Goal: Transaction & Acquisition: Book appointment/travel/reservation

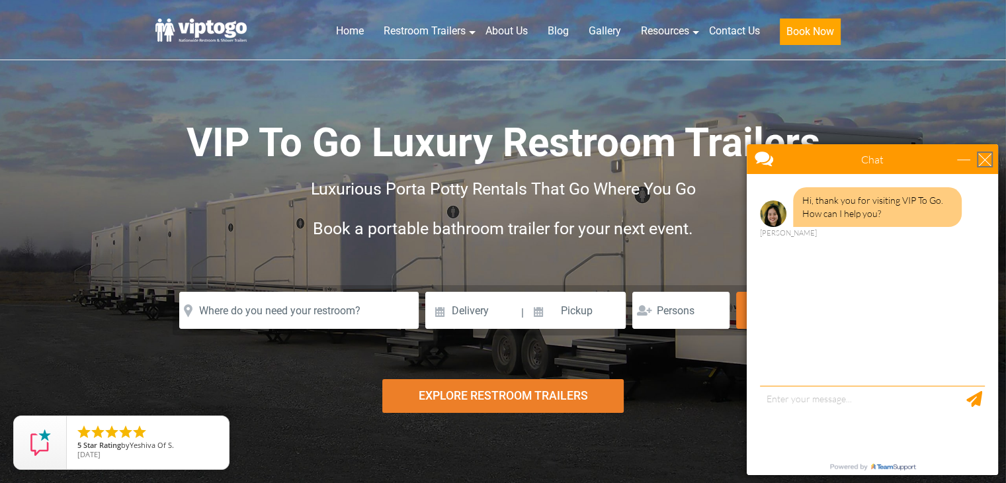
click at [984, 154] on div "close" at bounding box center [984, 159] width 13 height 13
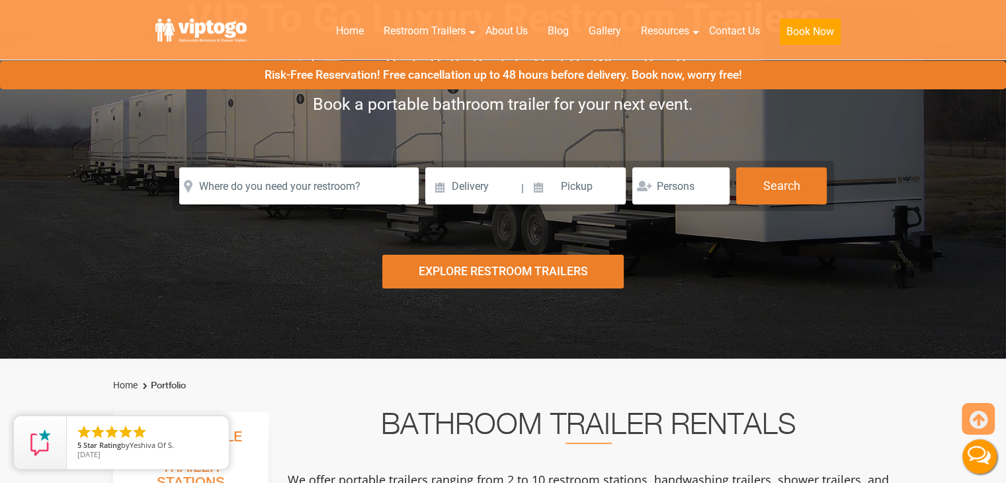
scroll to position [132, 0]
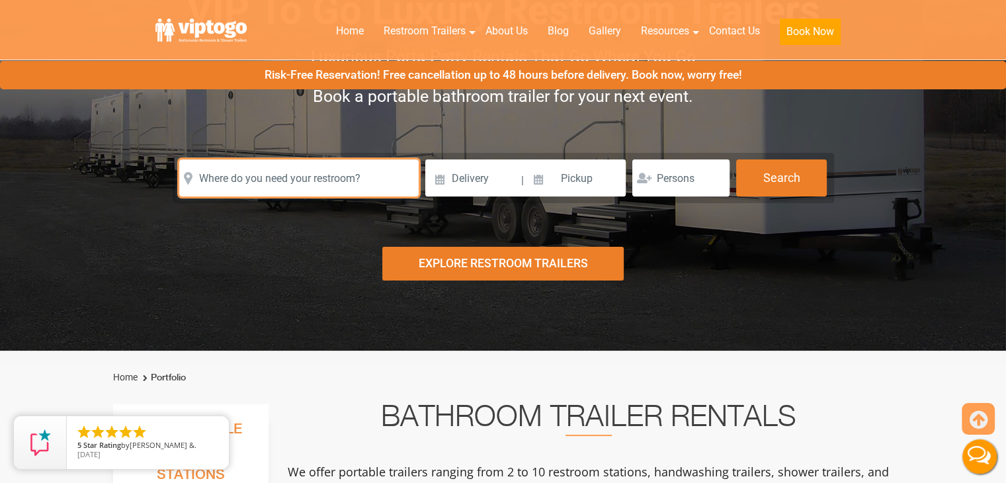
click at [290, 173] on input "text" at bounding box center [298, 177] width 239 height 37
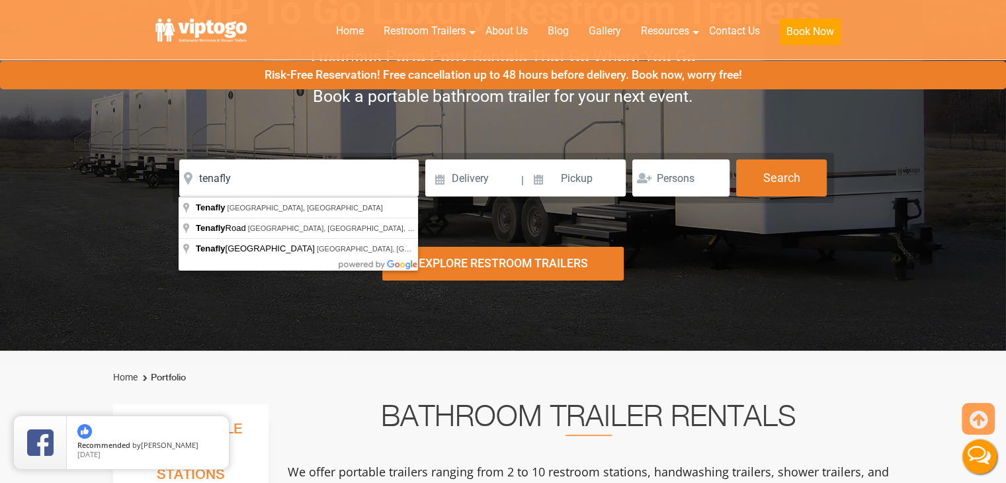
type input "Tenafly, NJ, USA"
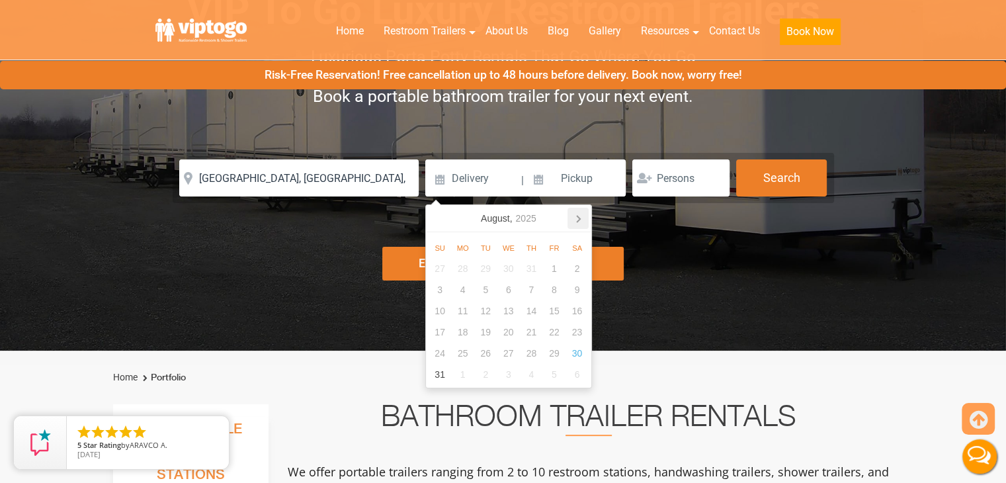
click at [580, 218] on icon at bounding box center [578, 218] width 21 height 21
click at [508, 334] on div "24" at bounding box center [508, 331] width 23 height 21
type input "[DATE]"
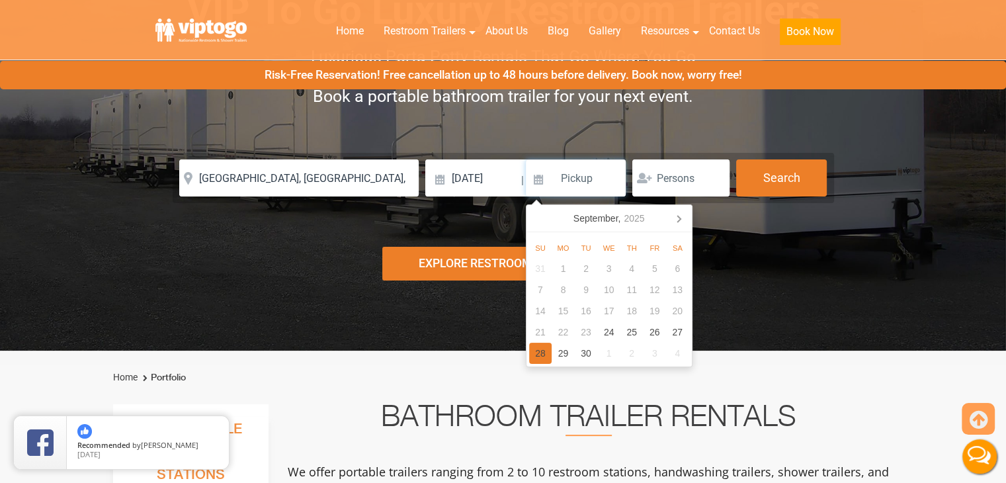
click at [532, 353] on div "28" at bounding box center [540, 353] width 23 height 21
type input "[DATE]"
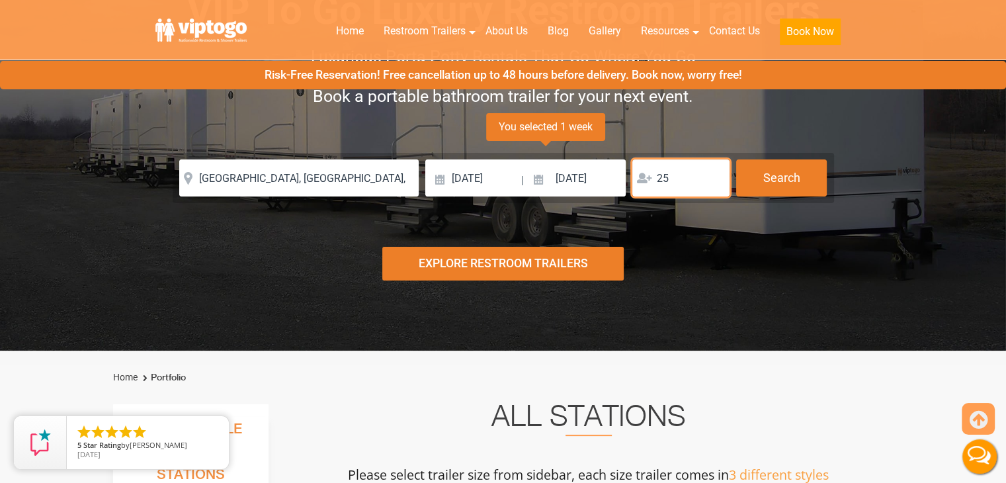
type input "25"
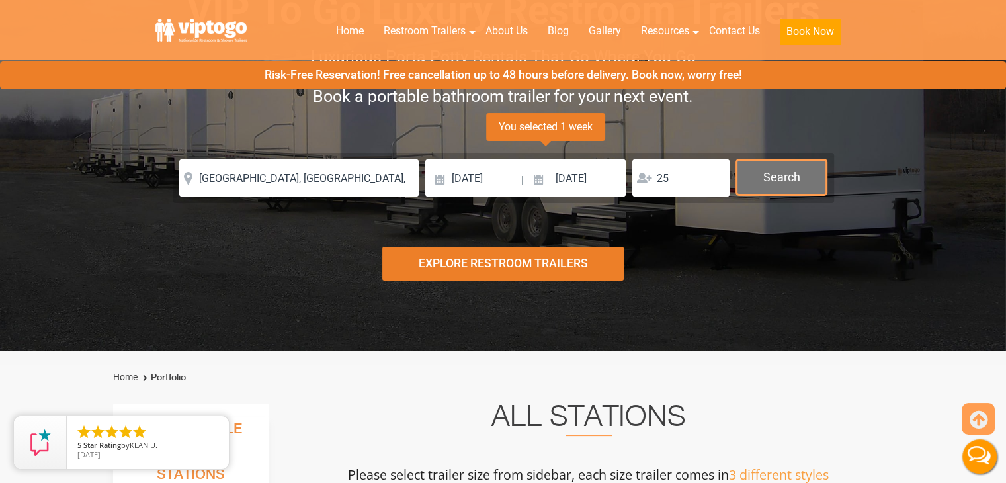
click at [781, 179] on button "Search" at bounding box center [781, 177] width 91 height 36
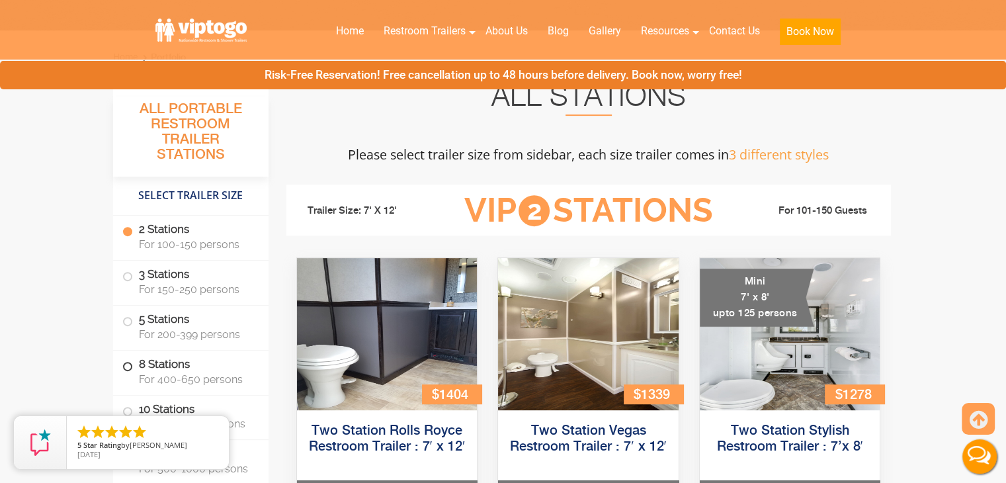
scroll to position [272, 0]
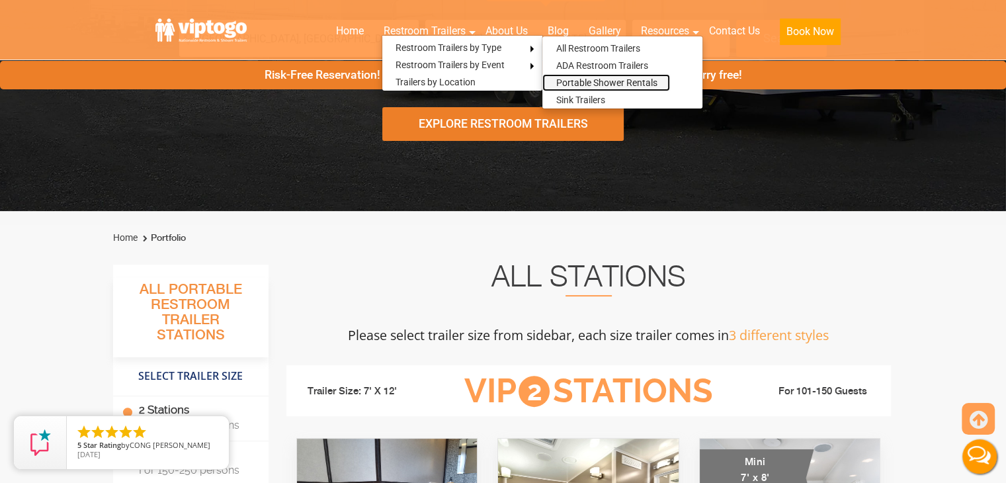
click at [561, 79] on link "Portable Shower Rentals" at bounding box center [606, 82] width 128 height 17
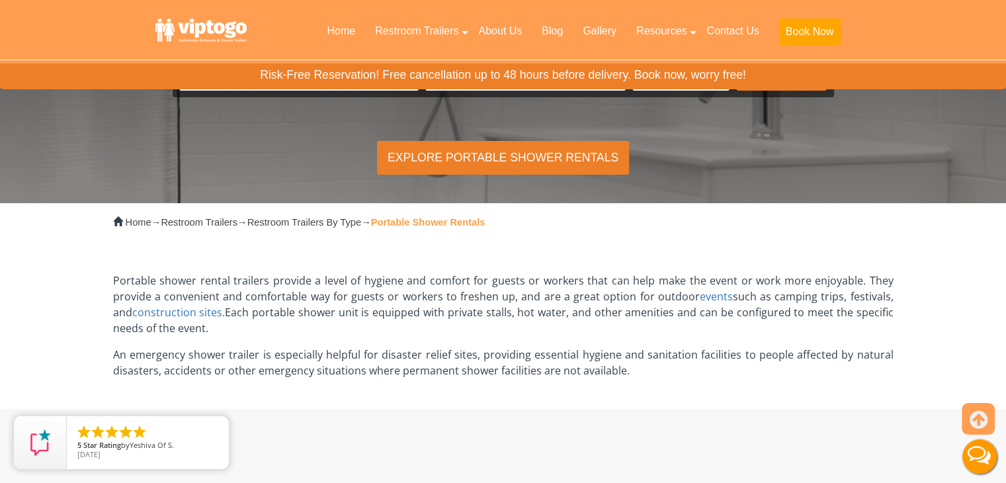
scroll to position [397, 0]
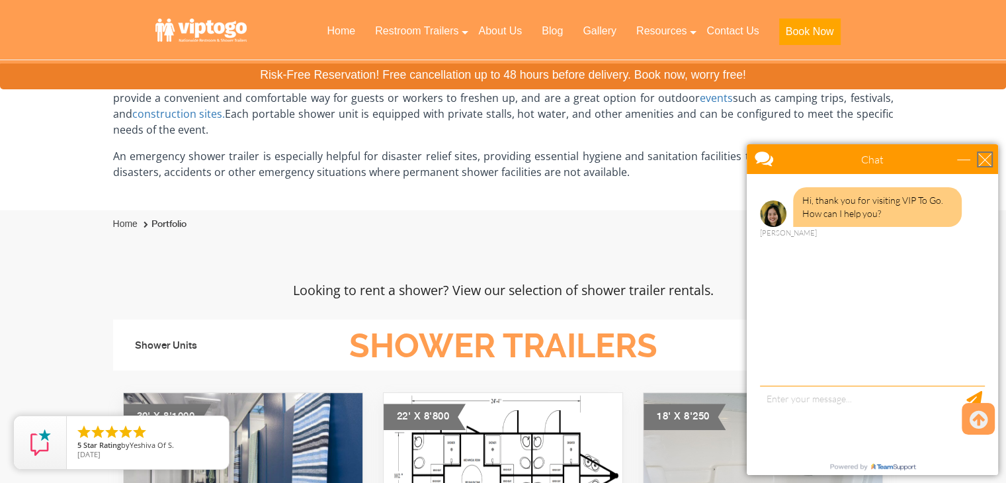
click at [982, 157] on div "close" at bounding box center [984, 159] width 13 height 13
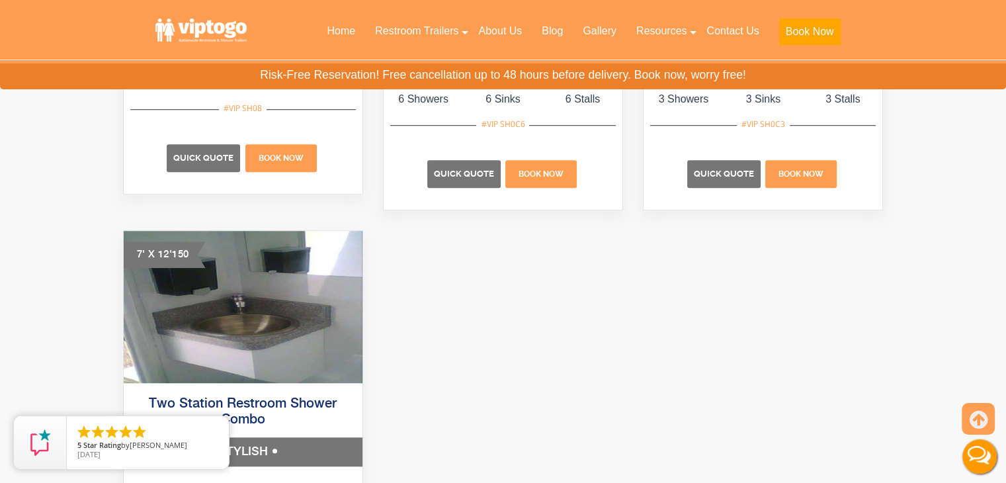
scroll to position [992, 0]
click at [209, 323] on img at bounding box center [243, 308] width 239 height 152
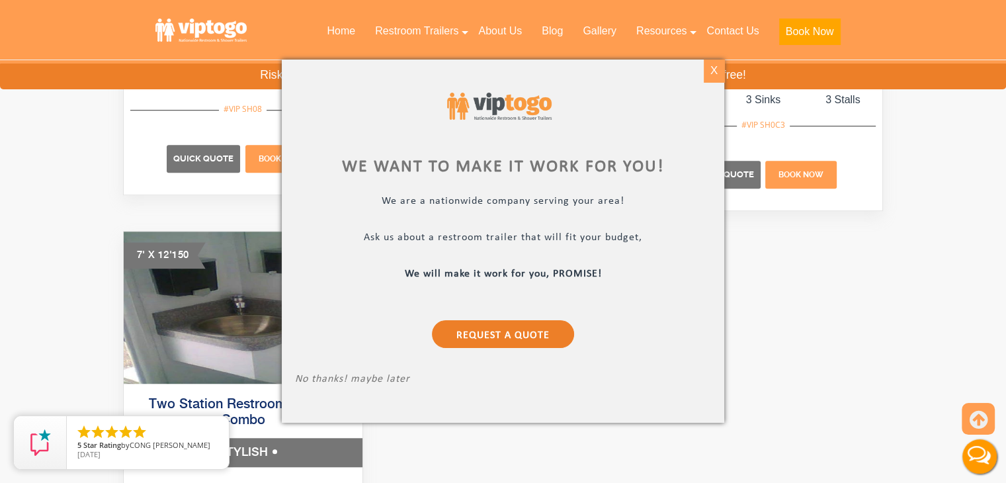
click at [714, 67] on div "X" at bounding box center [714, 71] width 21 height 22
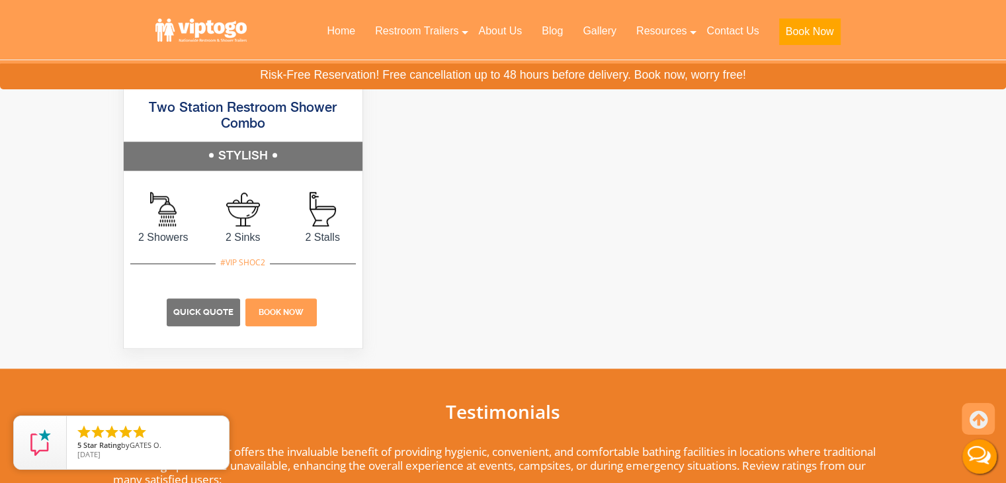
scroll to position [1191, 0]
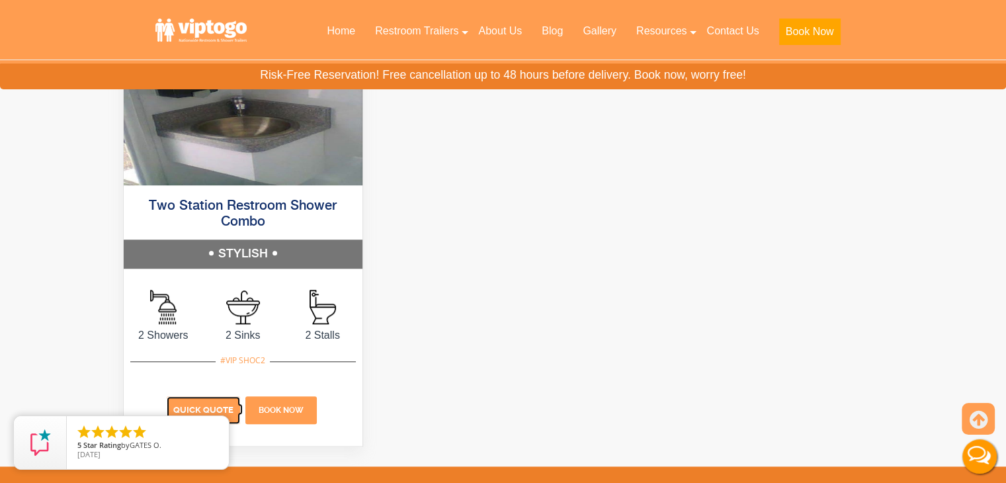
click at [216, 397] on p "Quick Quote" at bounding box center [203, 410] width 73 height 28
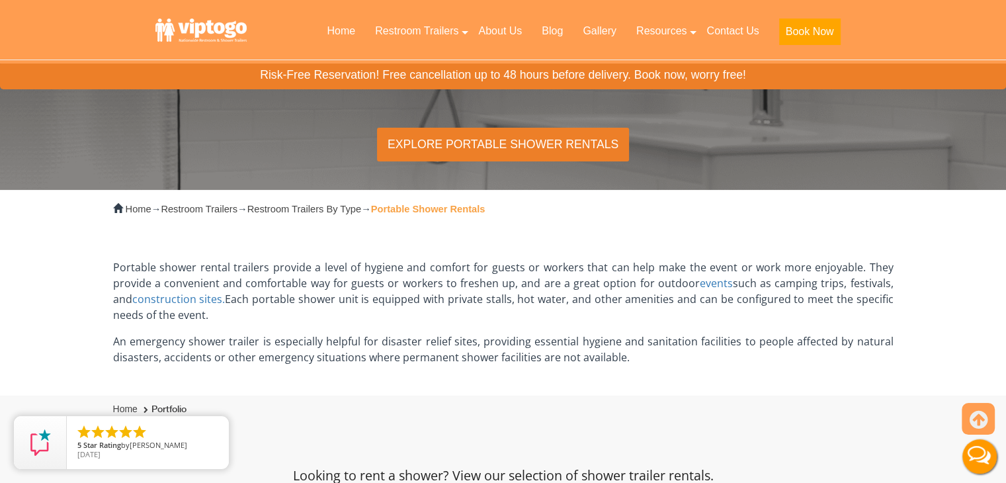
scroll to position [198, 0]
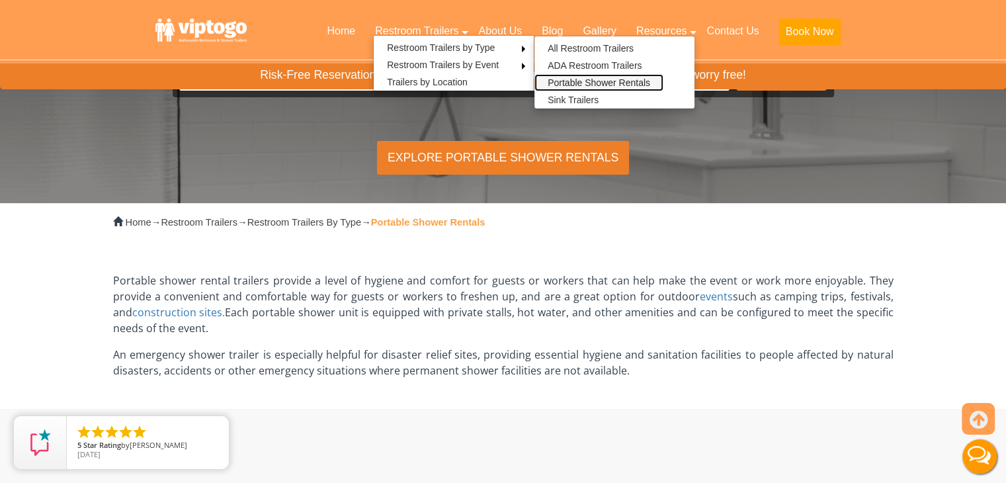
click at [579, 83] on link "Portable Shower Rentals" at bounding box center [598, 82] width 129 height 17
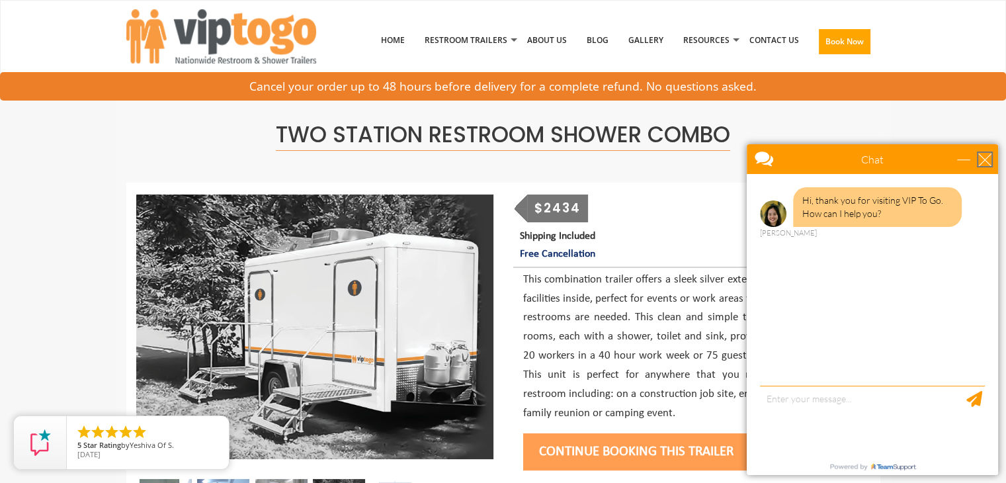
click at [981, 155] on div "close" at bounding box center [984, 159] width 13 height 13
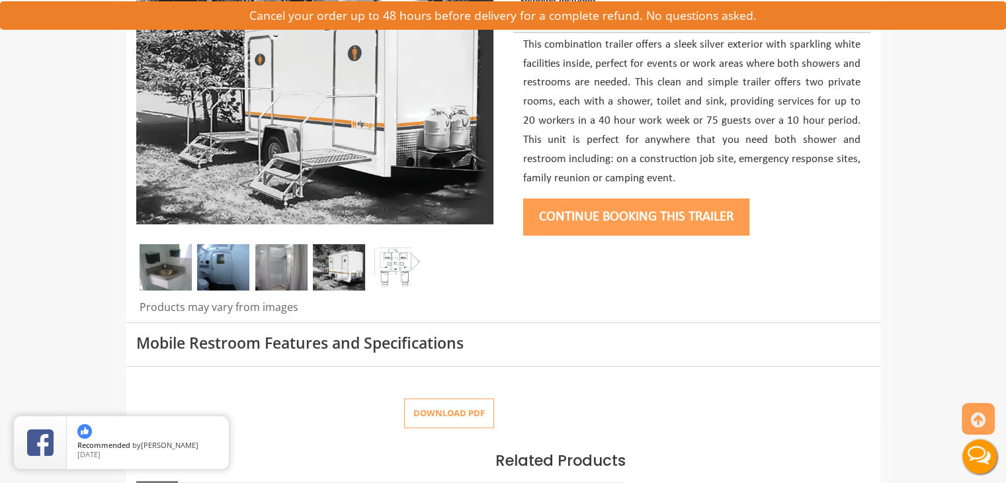
scroll to position [265, 0]
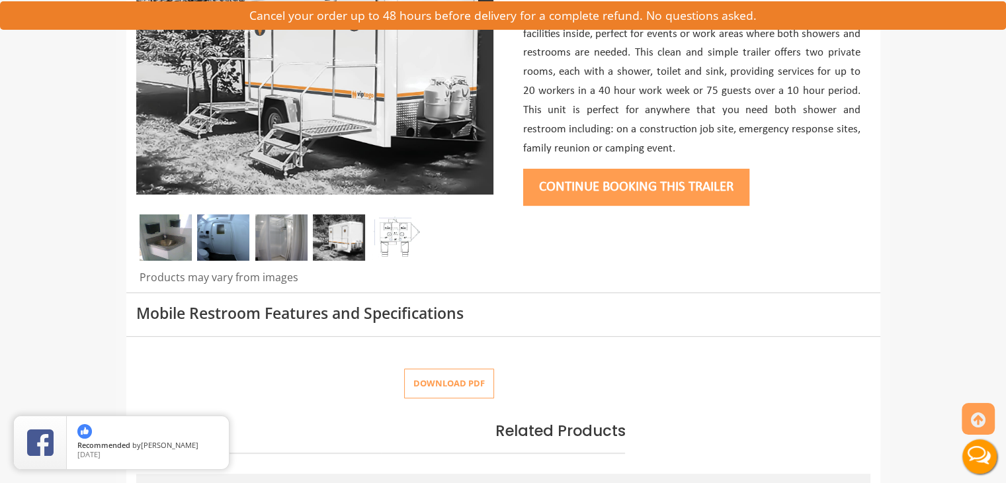
click at [222, 235] on img at bounding box center [223, 237] width 52 height 46
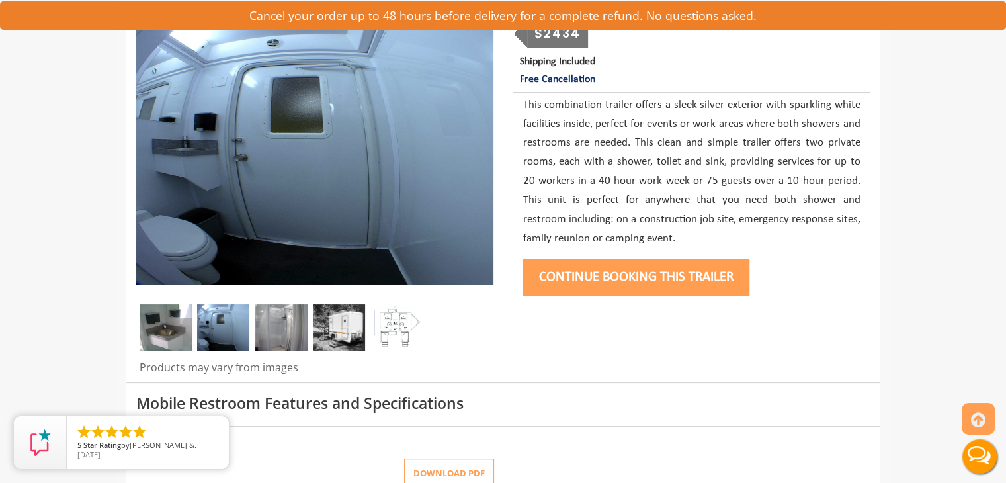
scroll to position [198, 0]
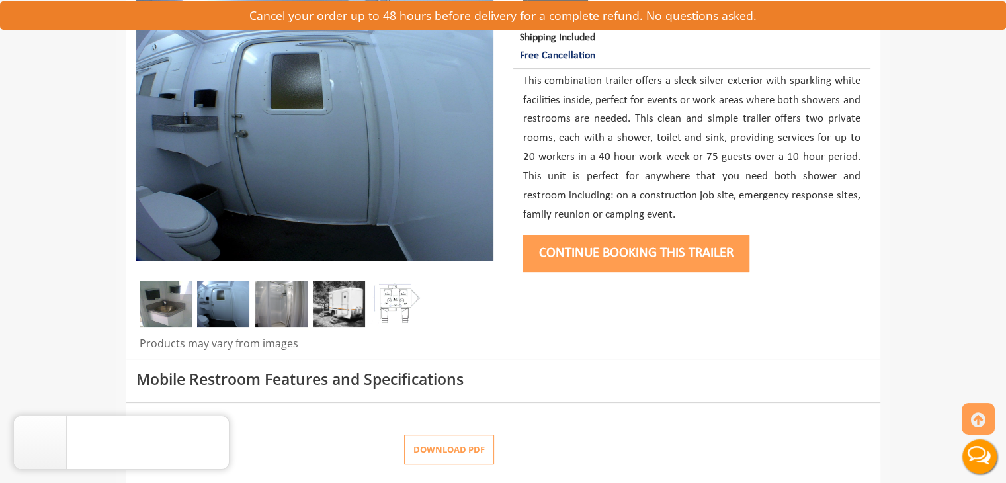
click at [276, 298] on img at bounding box center [281, 303] width 52 height 46
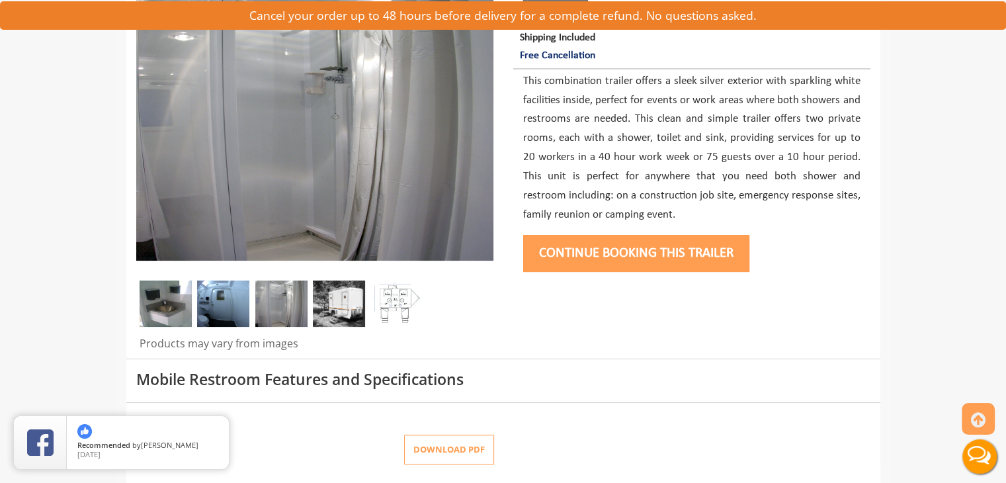
click at [351, 314] on img at bounding box center [339, 303] width 52 height 46
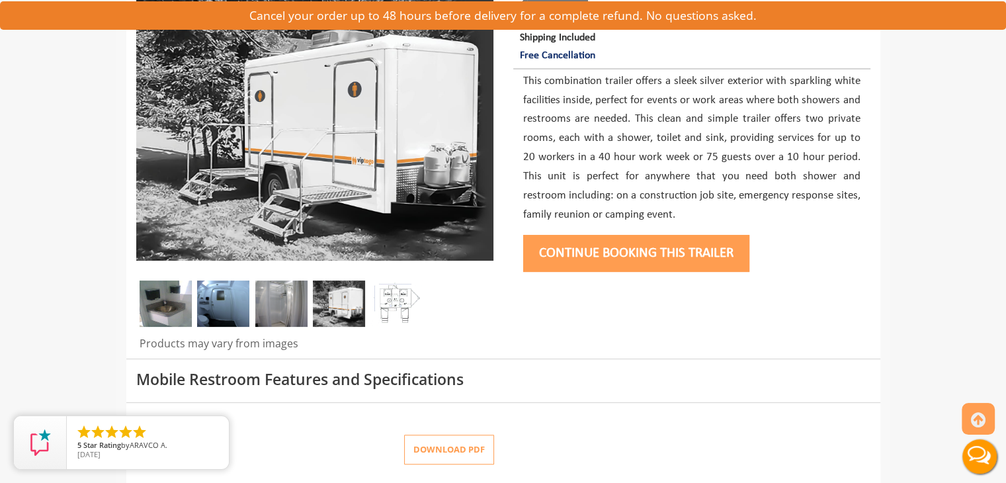
click at [407, 302] on img at bounding box center [396, 303] width 52 height 46
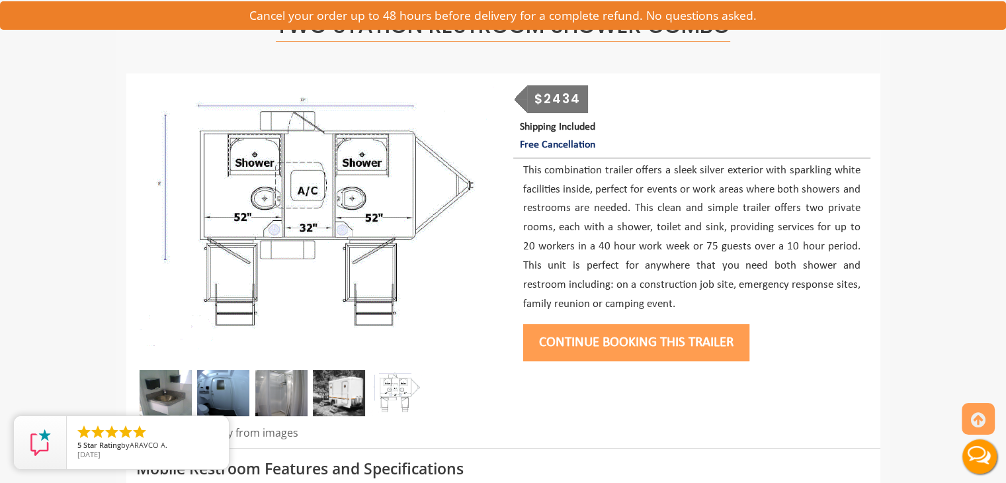
scroll to position [132, 0]
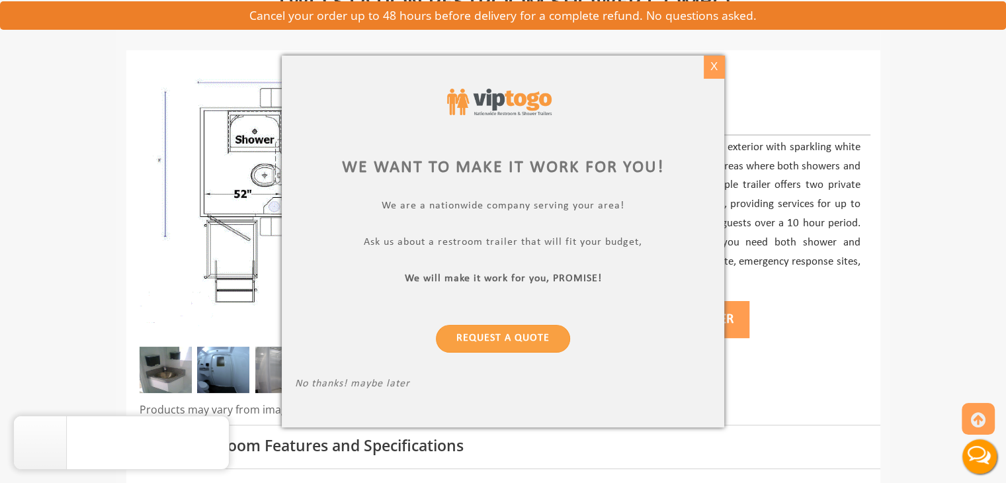
click at [719, 69] on div "X" at bounding box center [714, 67] width 21 height 22
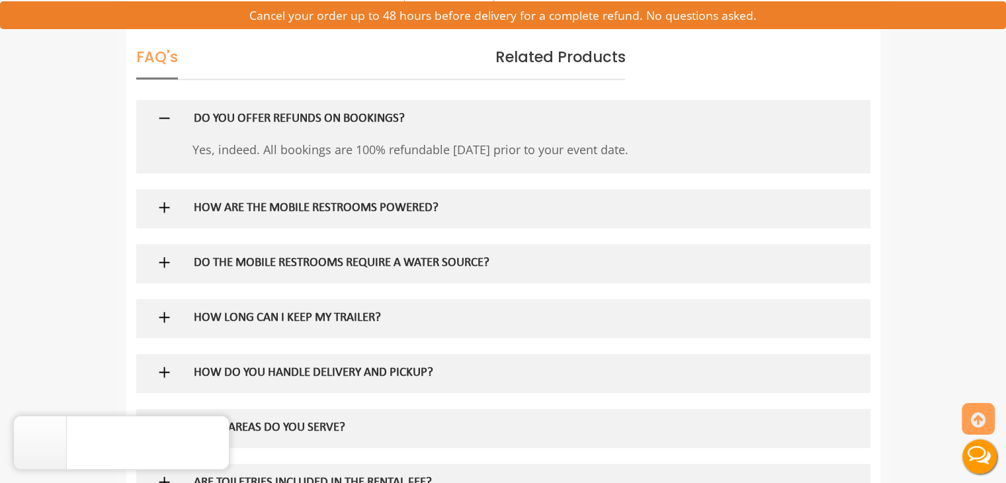
scroll to position [661, 0]
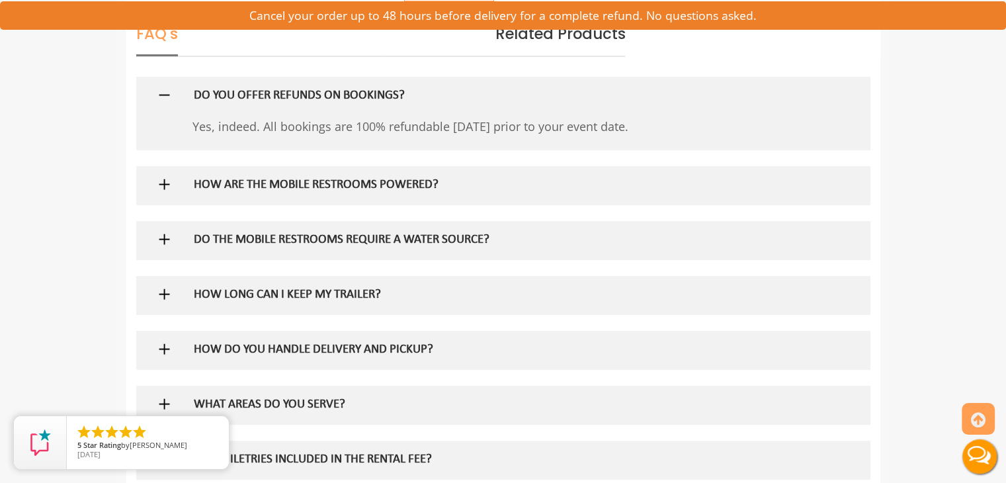
click at [162, 179] on img at bounding box center [164, 184] width 17 height 17
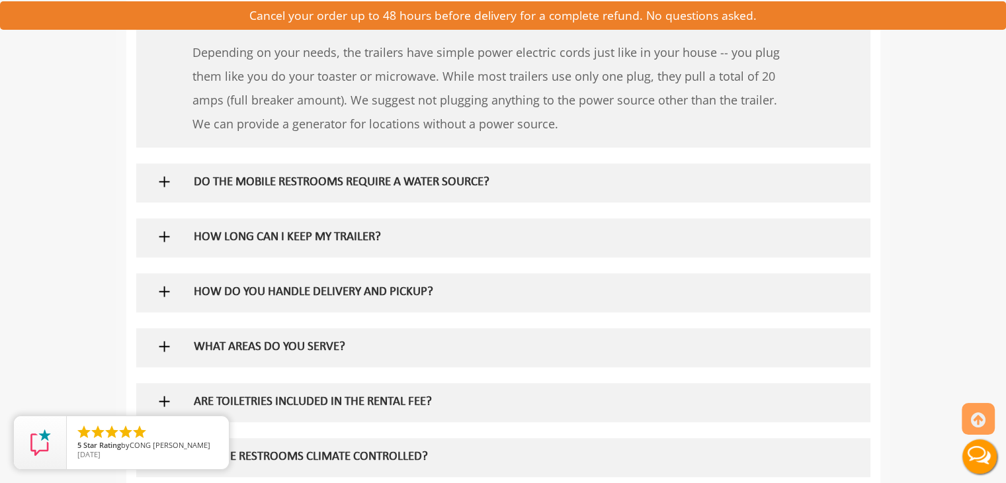
scroll to position [860, 0]
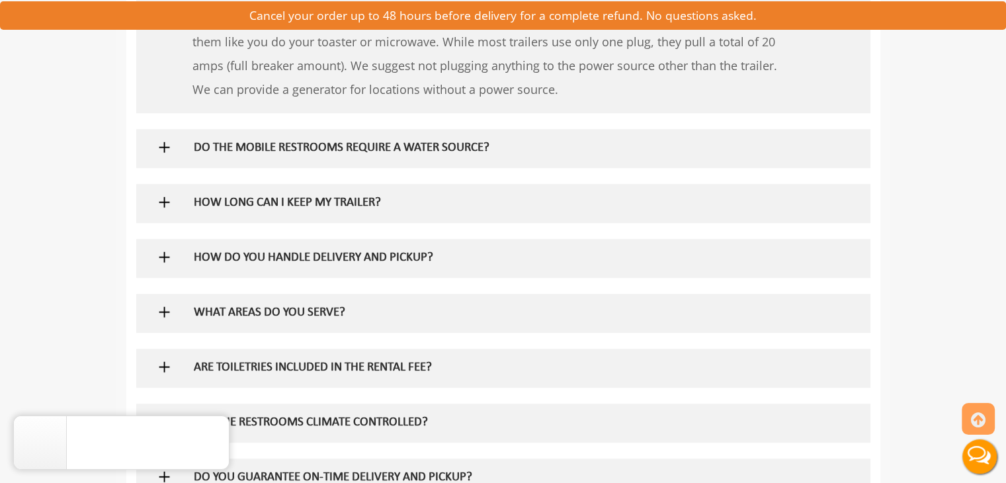
click at [157, 141] on img at bounding box center [164, 147] width 17 height 17
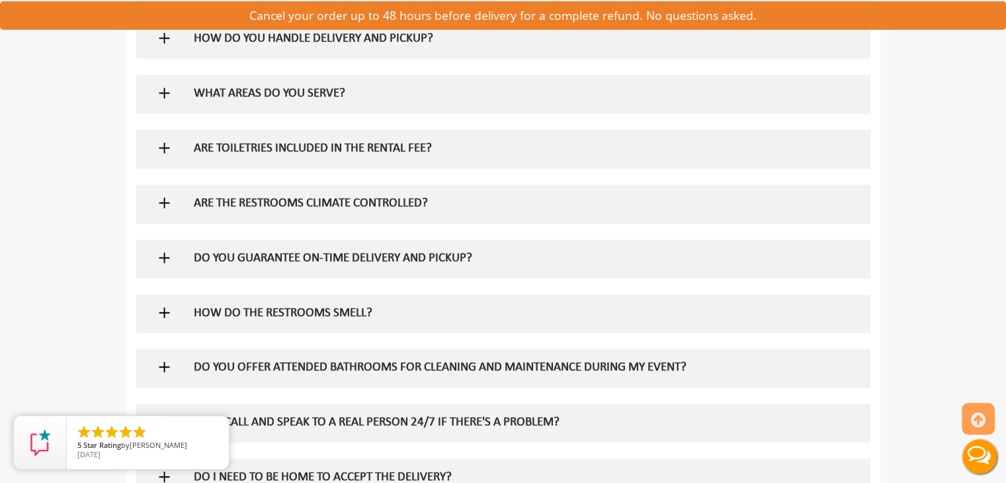
scroll to position [1191, 0]
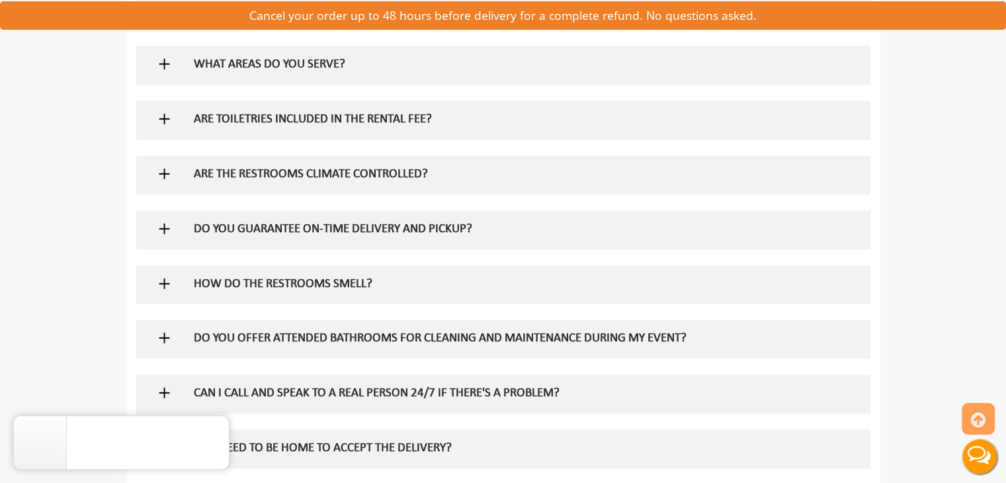
click at [162, 111] on img at bounding box center [164, 118] width 17 height 17
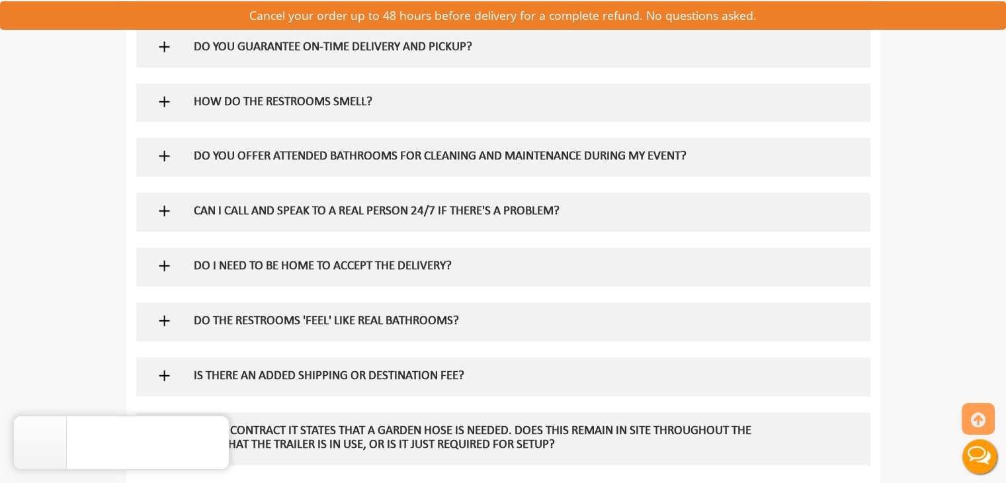
scroll to position [1455, 0]
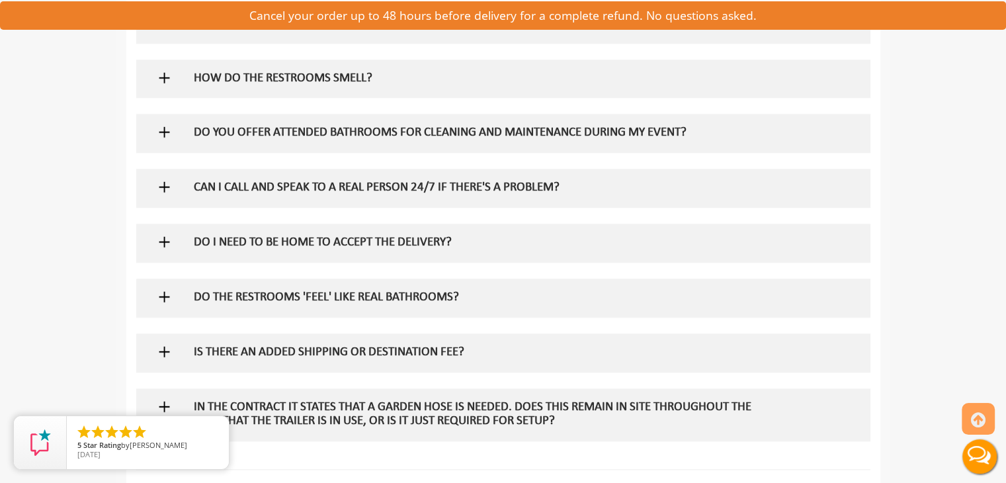
click at [165, 79] on img at bounding box center [164, 77] width 17 height 17
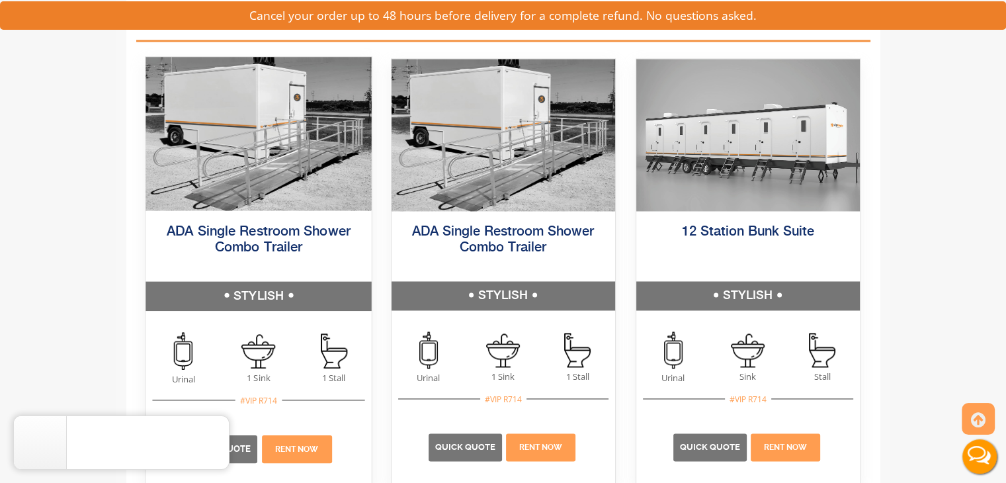
scroll to position [2117, 0]
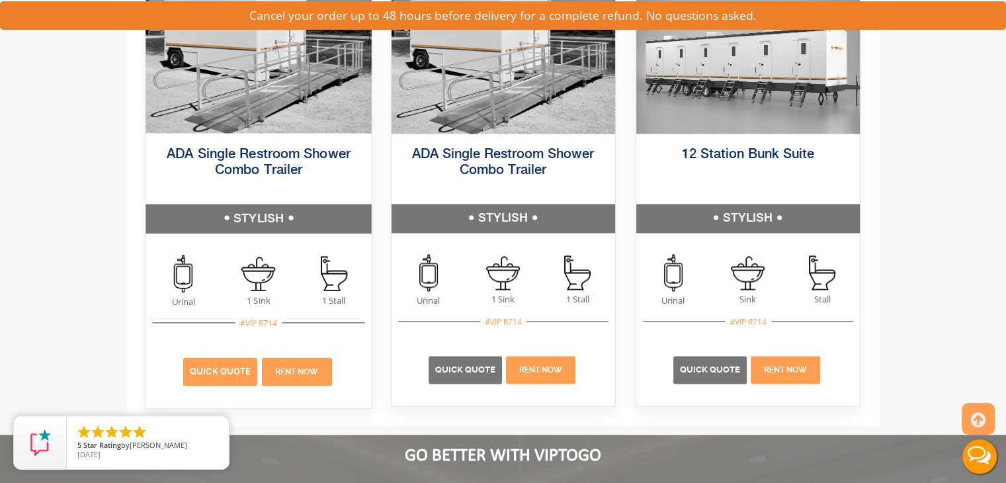
click at [245, 374] on p "Quick Quote" at bounding box center [220, 372] width 74 height 28
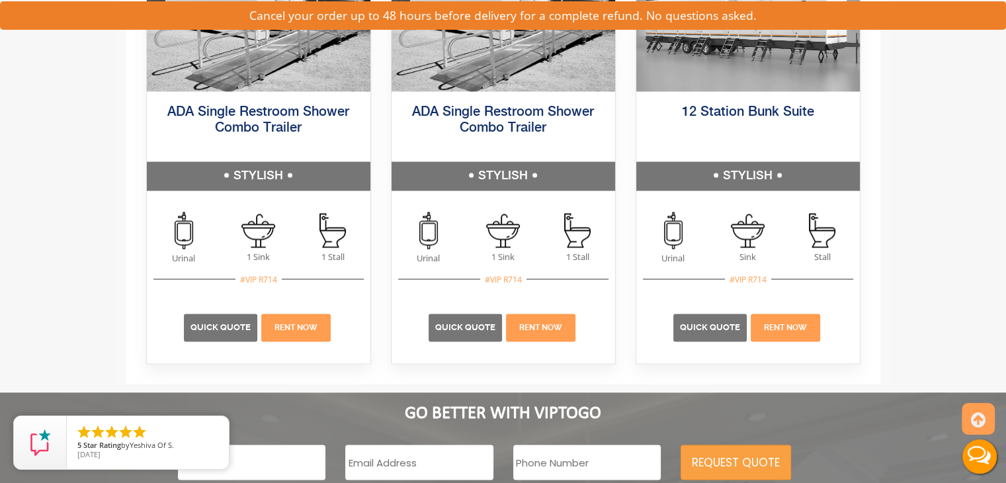
scroll to position [2183, 0]
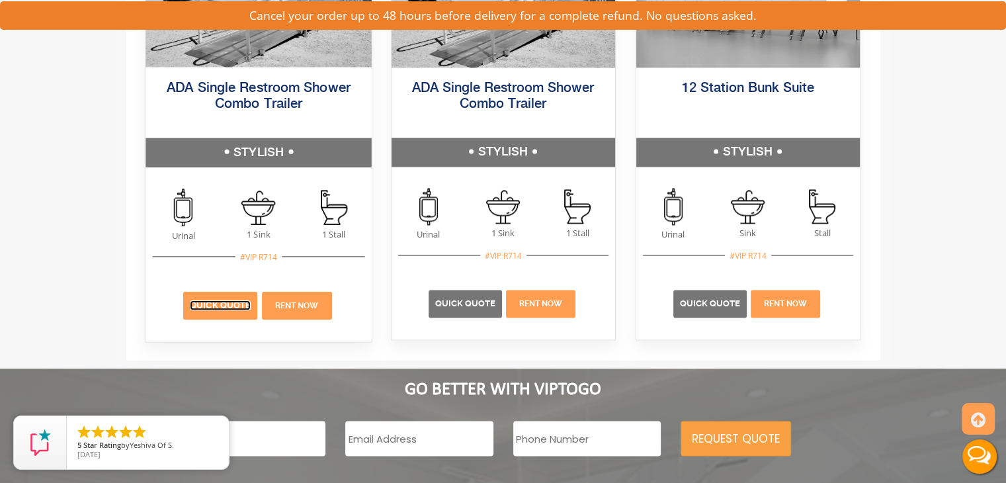
click at [214, 300] on link "Quick Quote" at bounding box center [220, 305] width 61 height 10
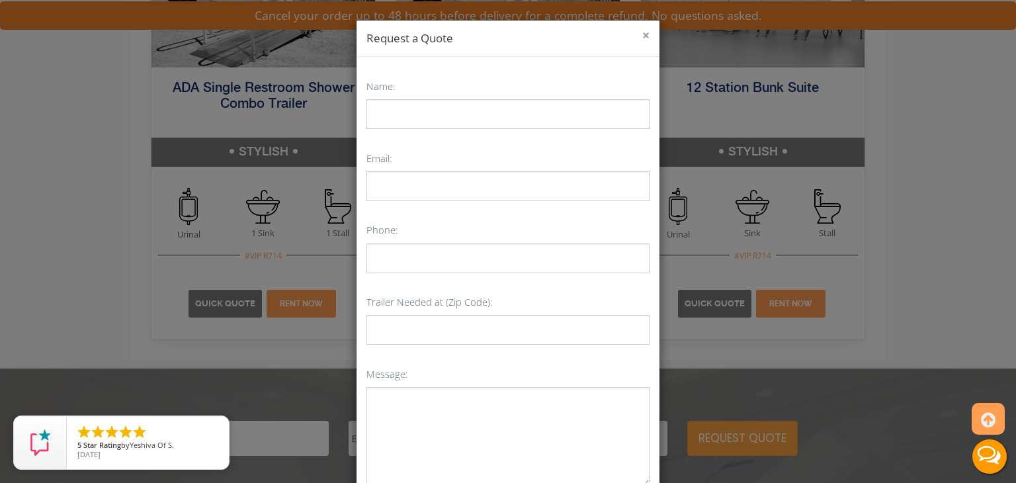
click at [644, 32] on button "×" at bounding box center [645, 35] width 7 height 13
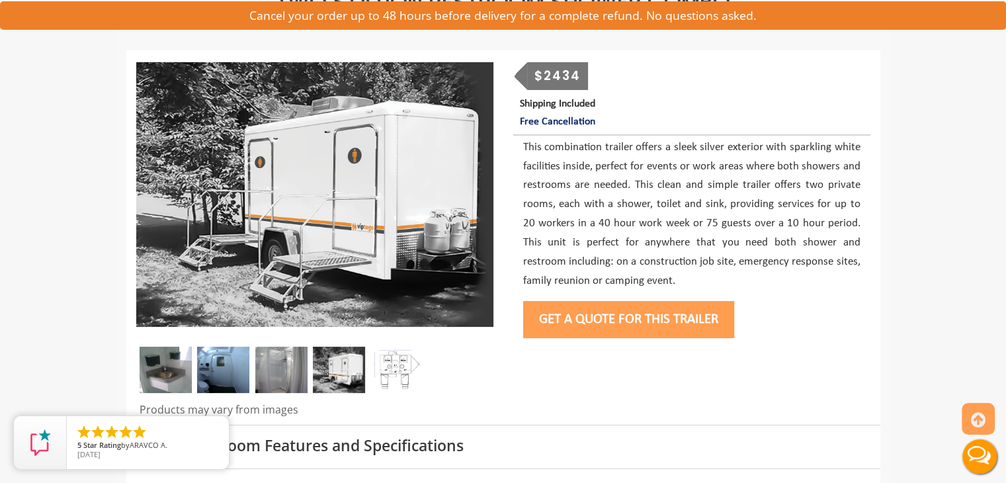
scroll to position [0, 0]
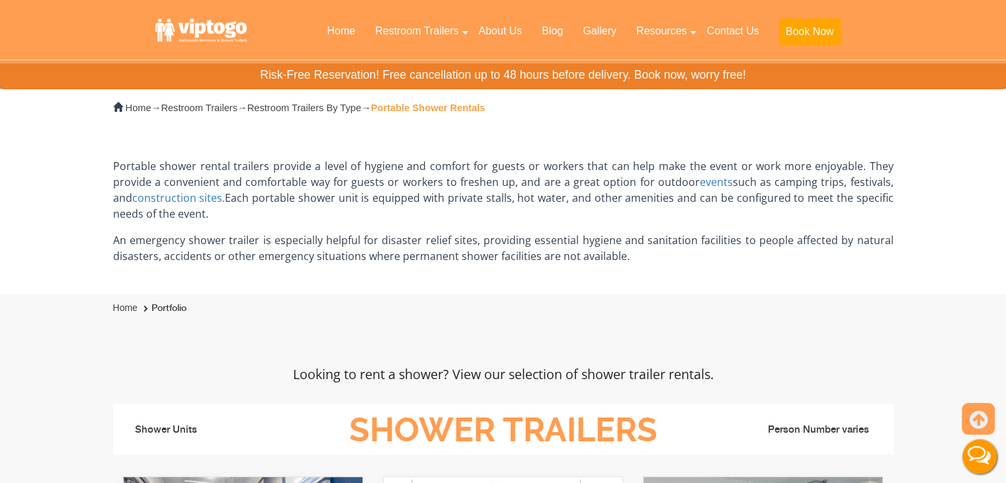
scroll to position [397, 0]
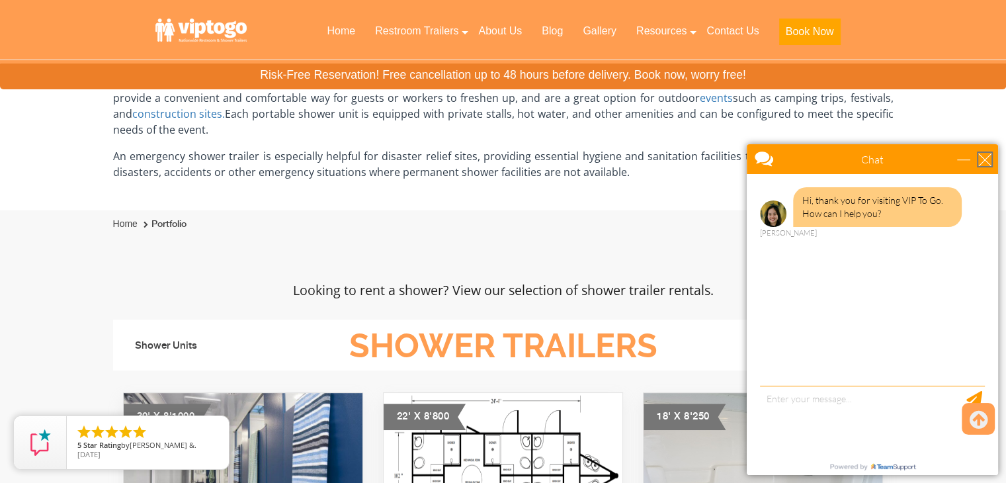
click at [986, 163] on div "close" at bounding box center [984, 159] width 13 height 13
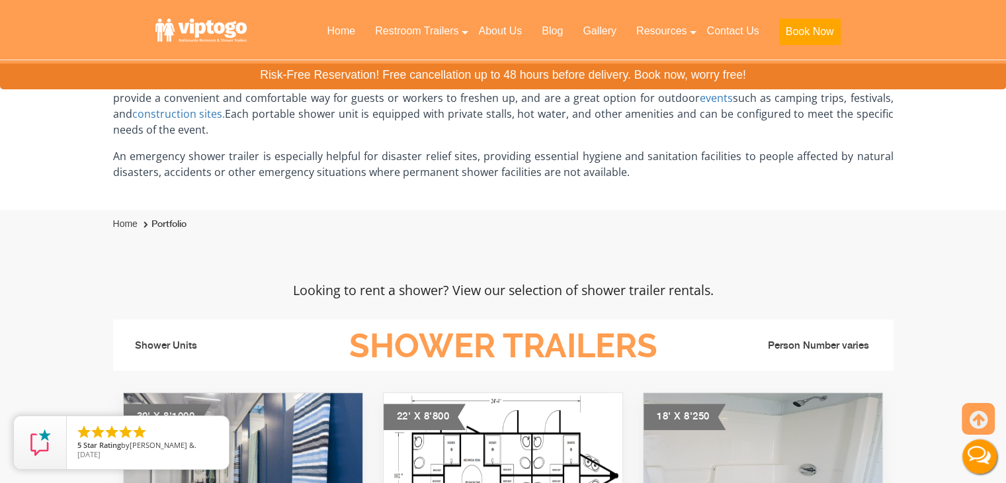
scroll to position [0, 0]
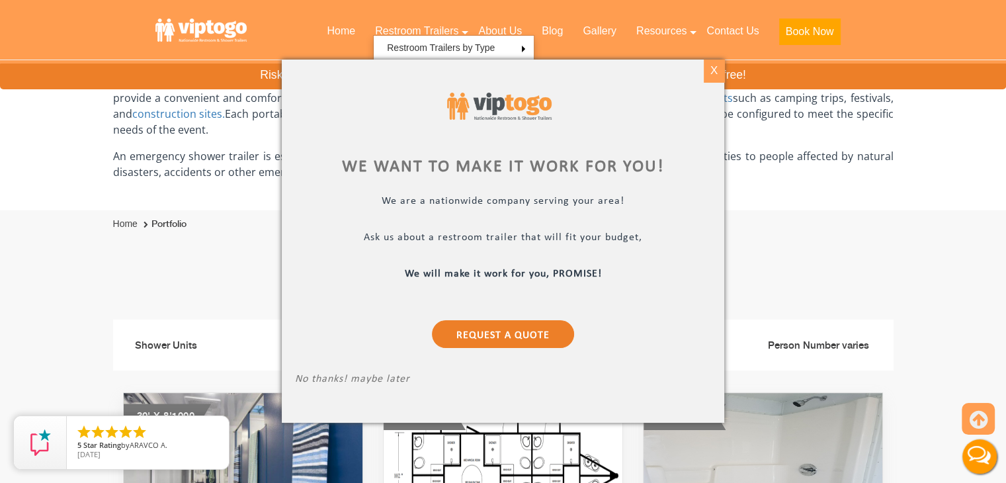
click at [709, 71] on div "X" at bounding box center [714, 71] width 21 height 22
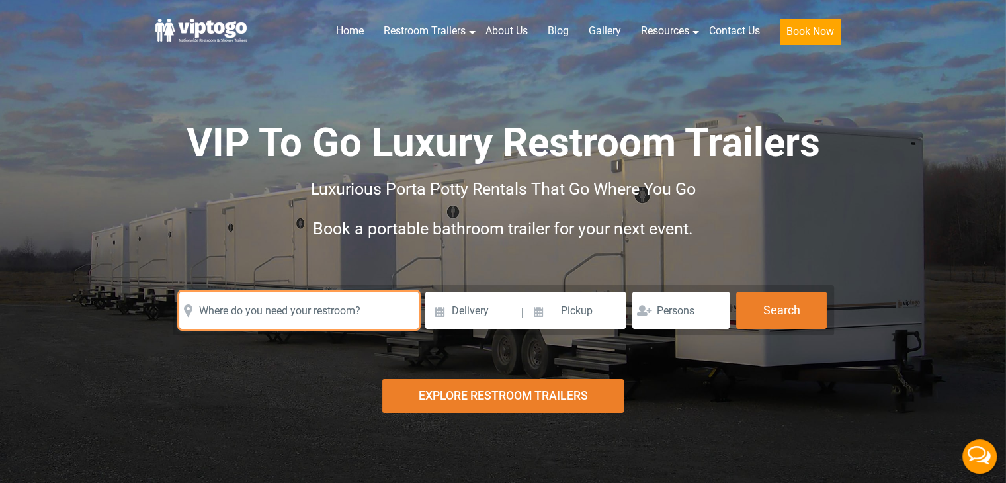
click at [249, 312] on input "text" at bounding box center [298, 310] width 239 height 37
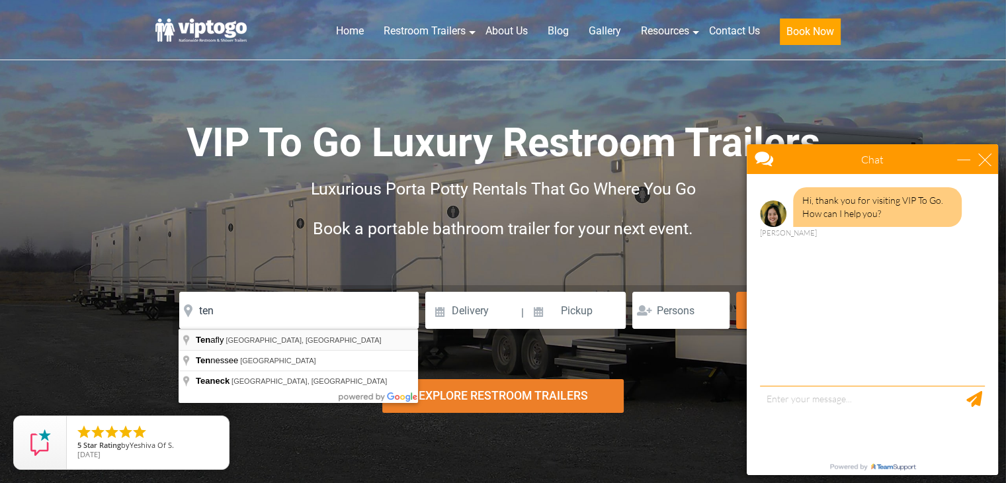
type input "[GEOGRAPHIC_DATA], [GEOGRAPHIC_DATA], [GEOGRAPHIC_DATA]"
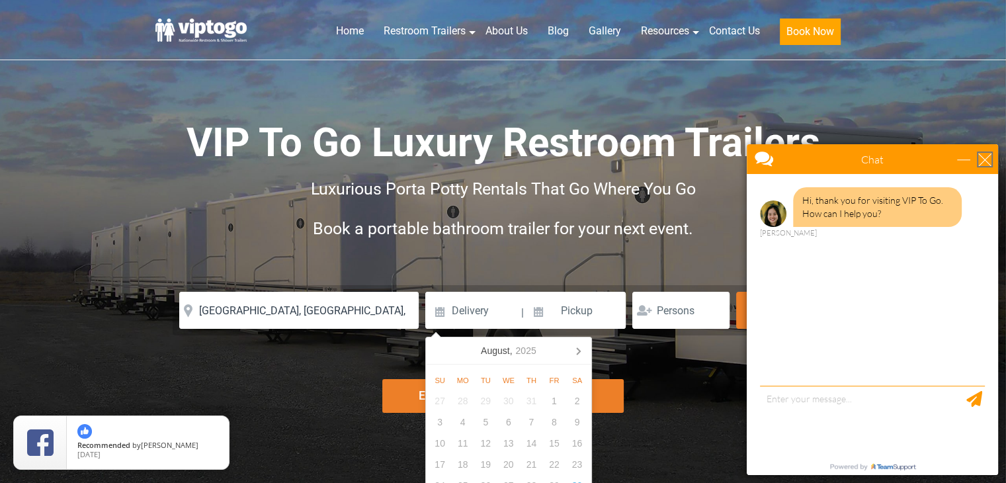
click at [979, 158] on div "close" at bounding box center [984, 159] width 13 height 13
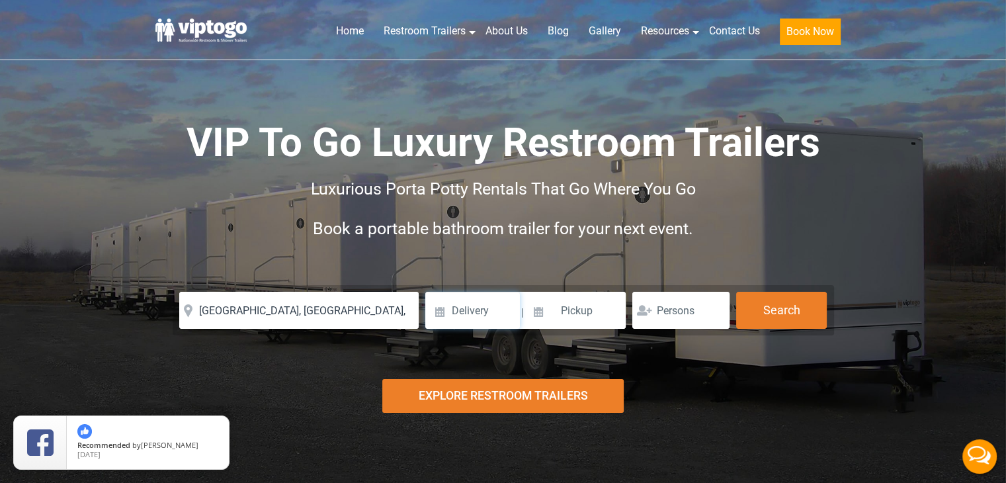
click at [479, 312] on input at bounding box center [472, 310] width 95 height 37
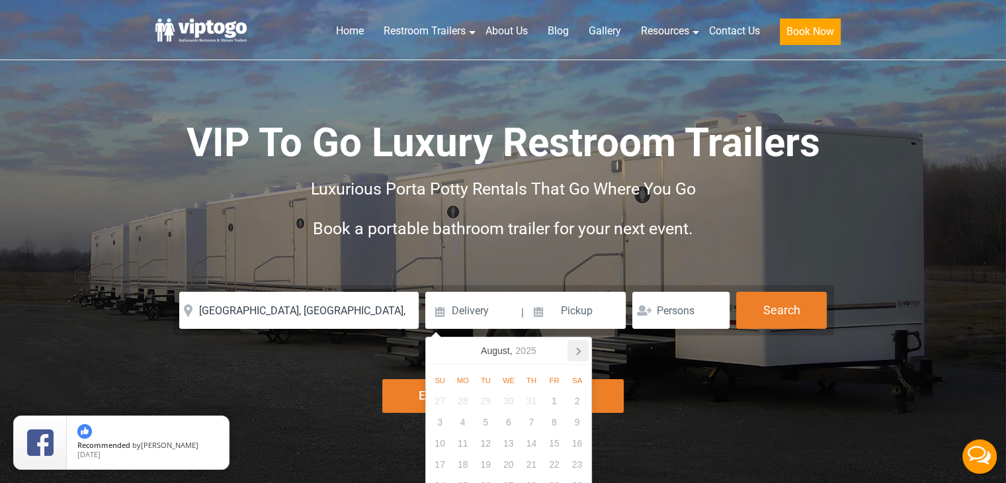
click at [573, 353] on icon at bounding box center [578, 350] width 21 height 21
click at [512, 468] on div "24" at bounding box center [508, 464] width 23 height 21
type input "[DATE]"
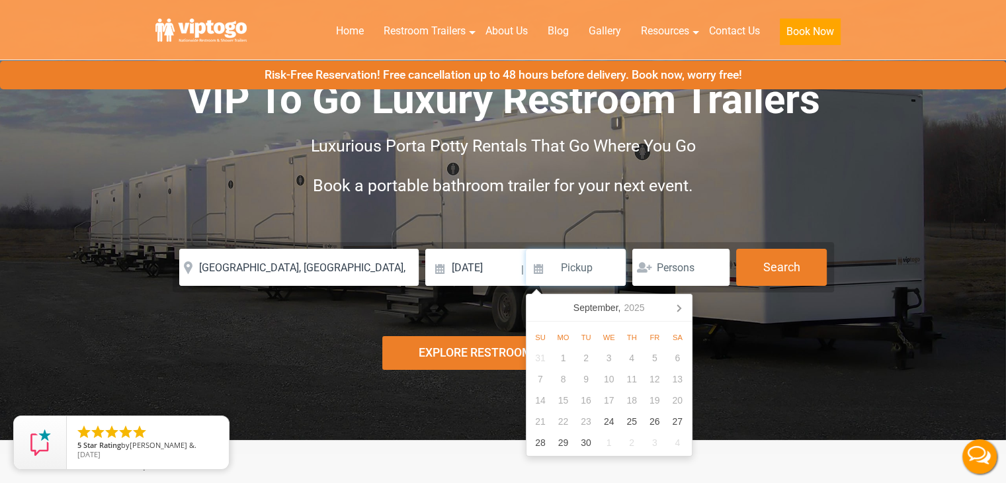
scroll to position [66, 0]
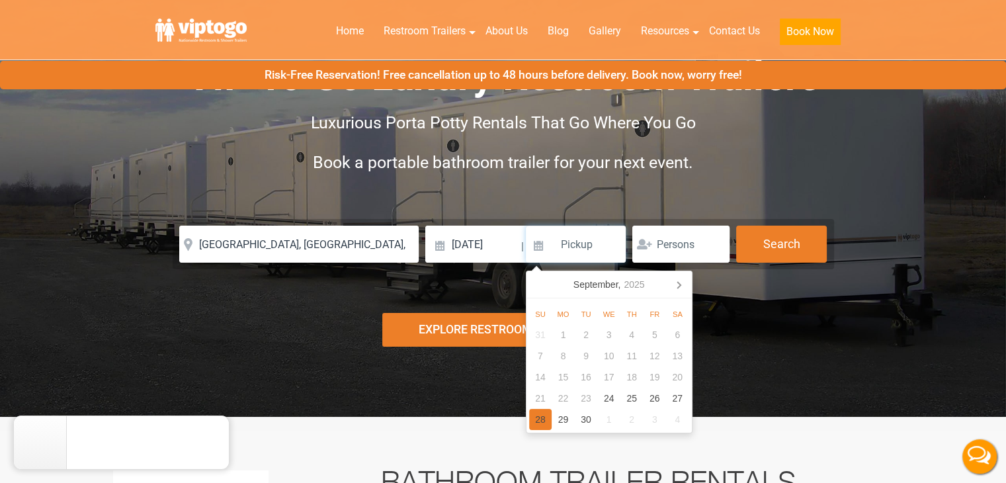
click at [543, 419] on div "28" at bounding box center [540, 419] width 23 height 21
type input "[DATE]"
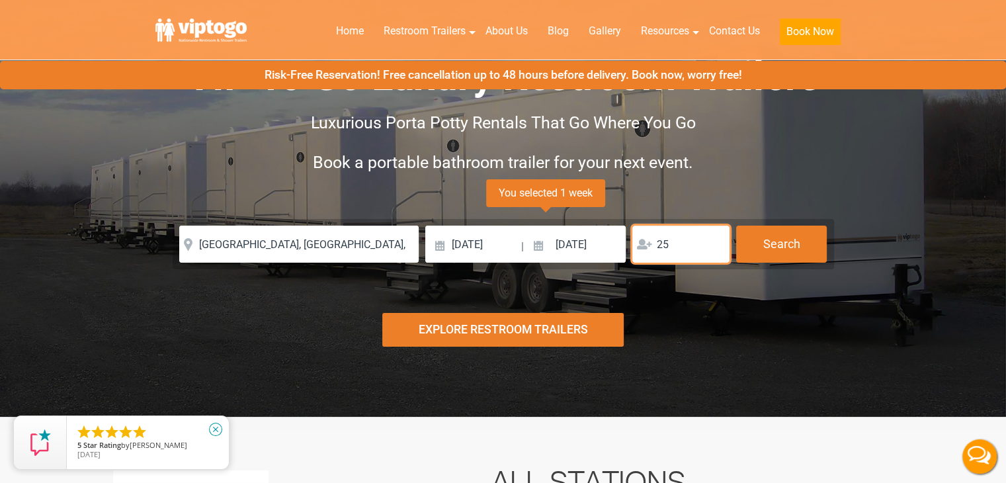
type input "25"
click at [214, 429] on icon "close" at bounding box center [215, 429] width 13 height 13
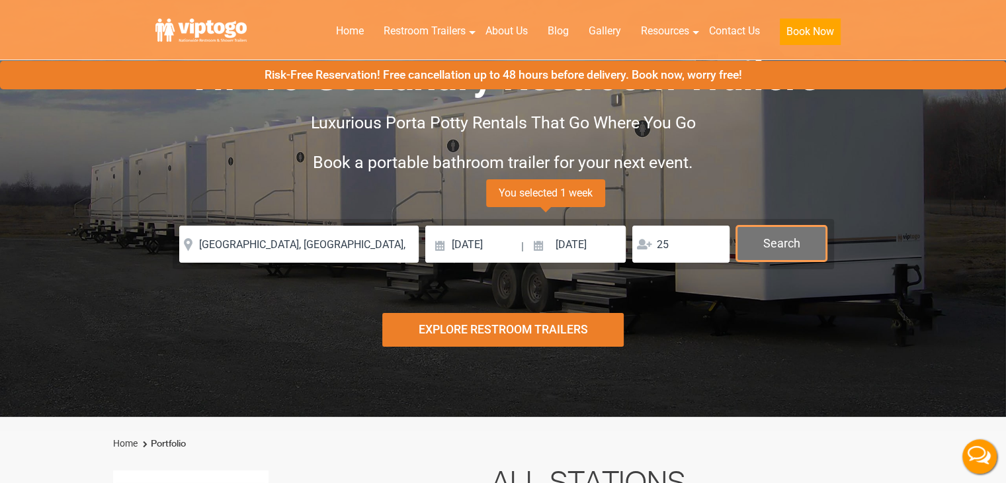
click at [794, 241] on button "Search" at bounding box center [781, 244] width 91 height 36
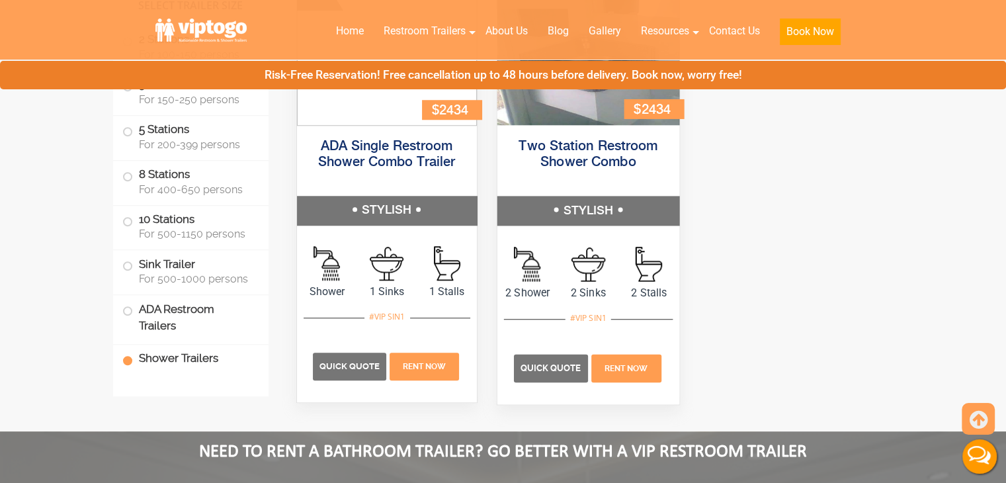
scroll to position [6291, 0]
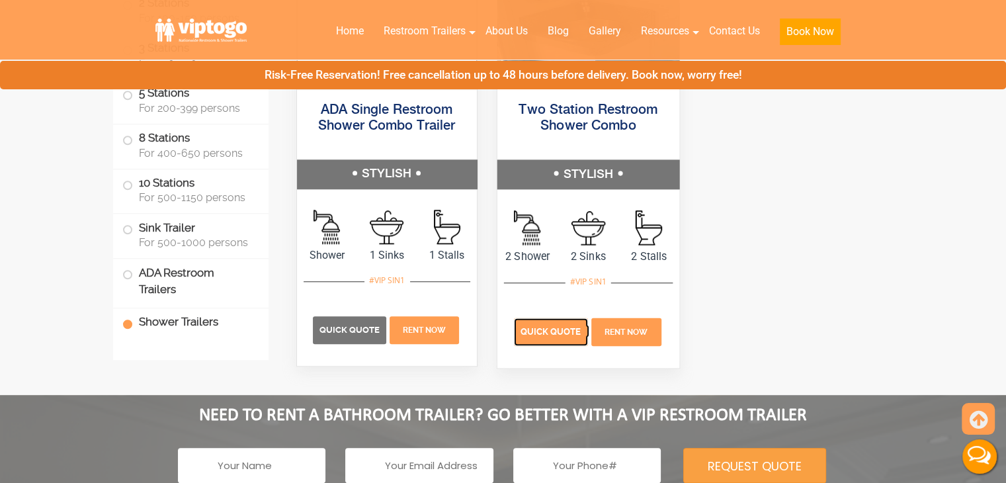
click at [544, 327] on span "Quick Quote" at bounding box center [551, 332] width 61 height 10
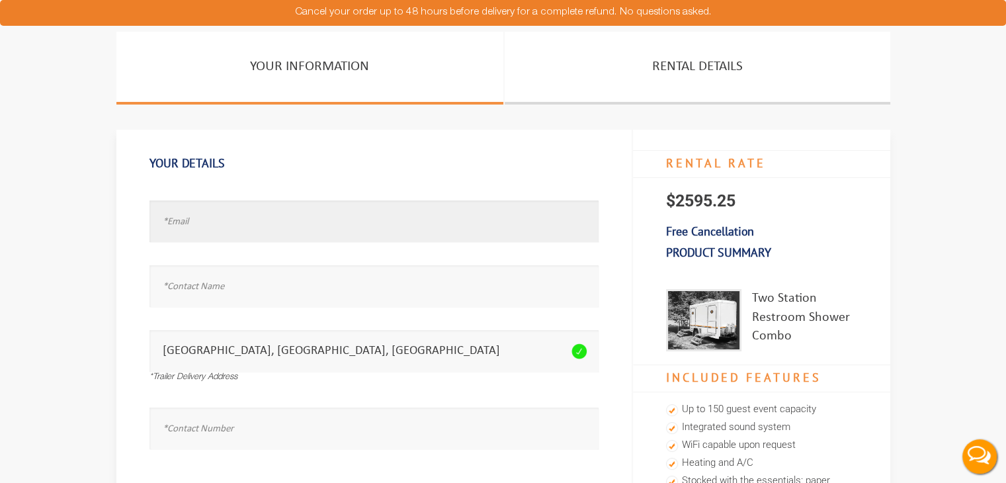
click at [169, 224] on input "text" at bounding box center [373, 221] width 449 height 42
type input "[EMAIL_ADDRESS][PERSON_NAME][DOMAIN_NAME]"
click at [191, 280] on input "text" at bounding box center [373, 286] width 449 height 42
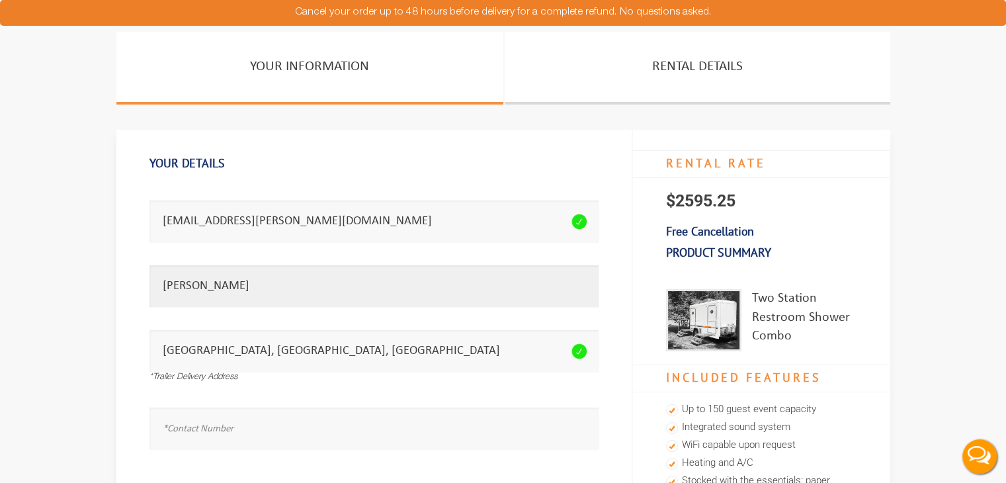
type input "Joe Kelly"
click at [253, 431] on input "text" at bounding box center [373, 428] width 449 height 42
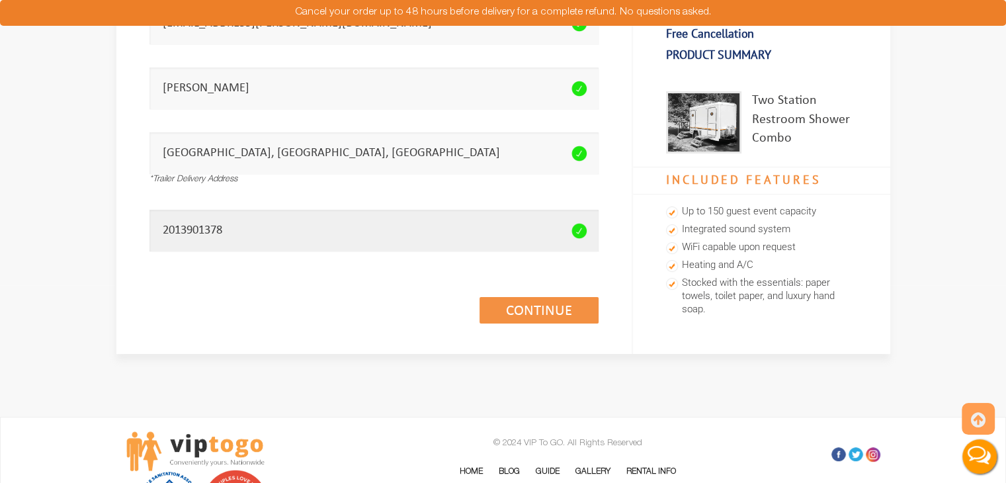
scroll to position [265, 0]
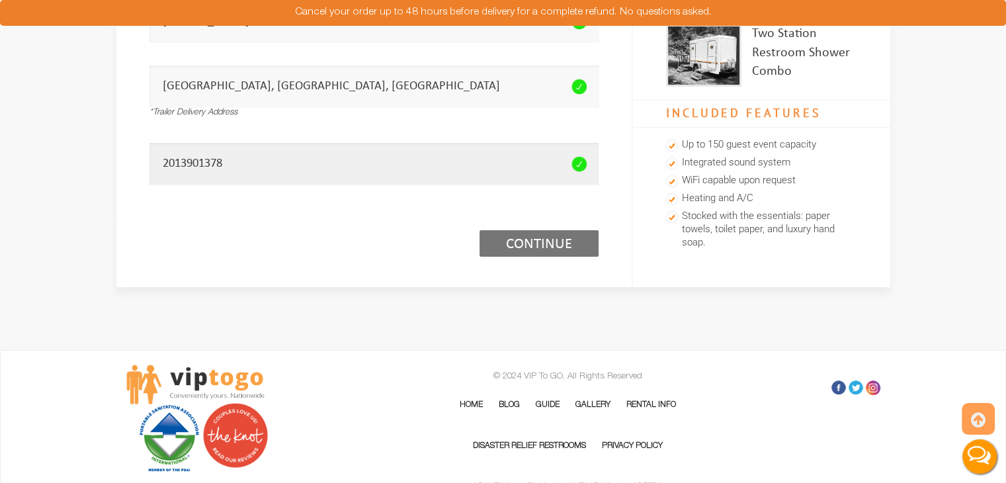
type input "2013901378"
click at [494, 250] on link "Continue (1/3)" at bounding box center [539, 243] width 119 height 26
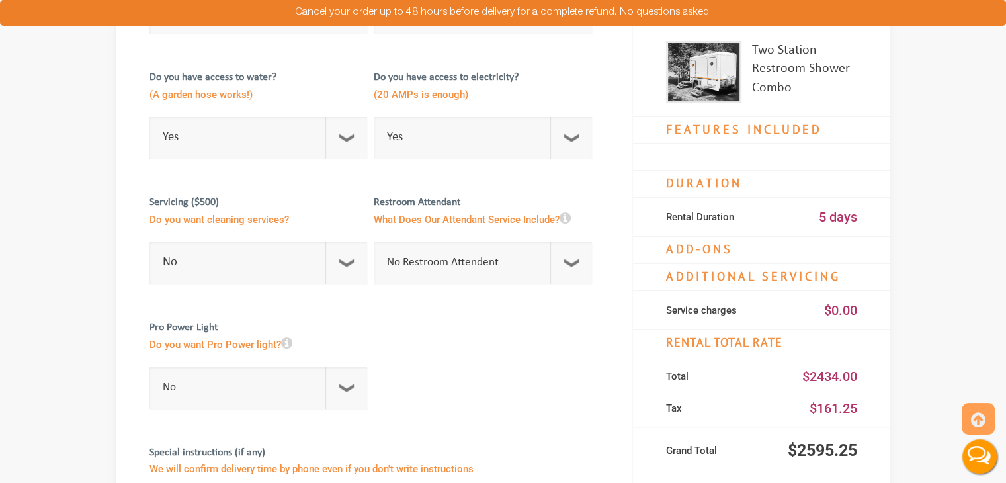
scroll to position [265, 0]
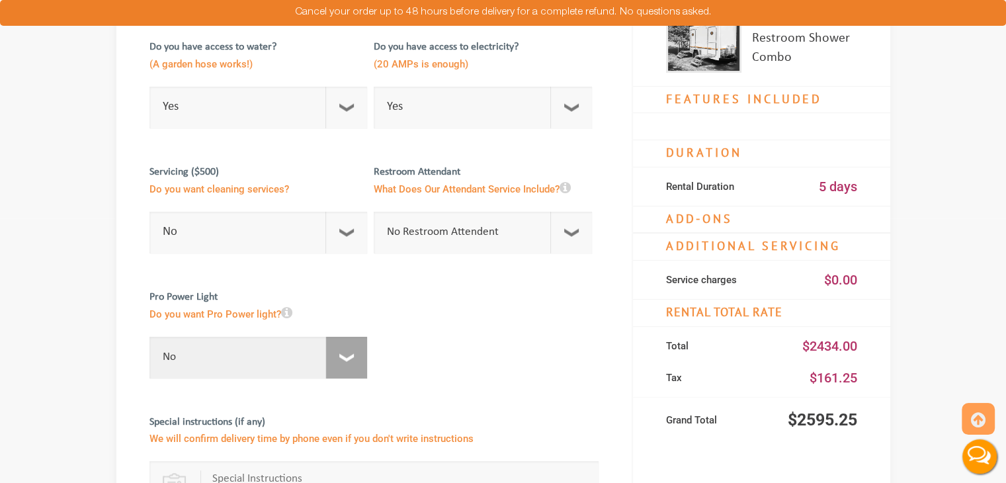
click at [361, 357] on select "No For 1 Week ($195) For 1 Month ($395)" at bounding box center [258, 358] width 218 height 42
click at [452, 376] on div at bounding box center [373, 491] width 449 height 463
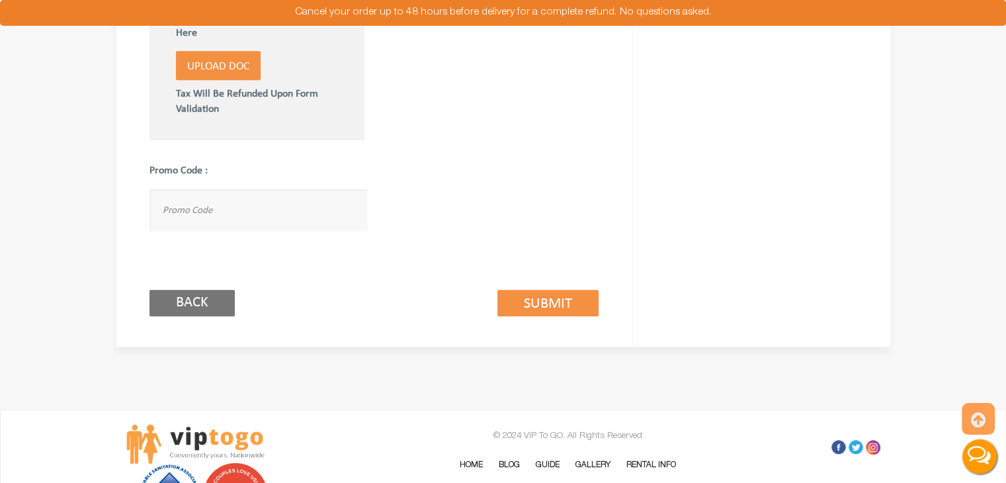
scroll to position [860, 0]
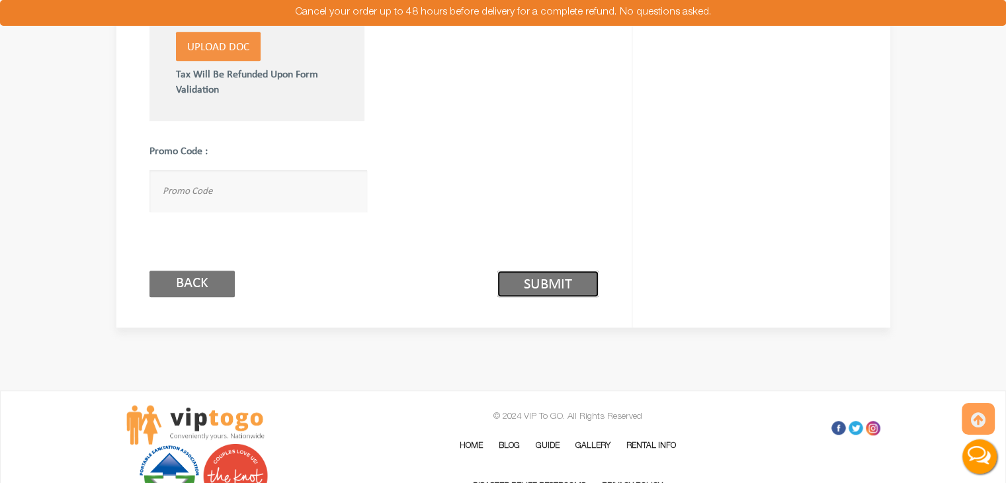
click at [553, 284] on link "Submit (2/3)" at bounding box center [547, 284] width 101 height 26
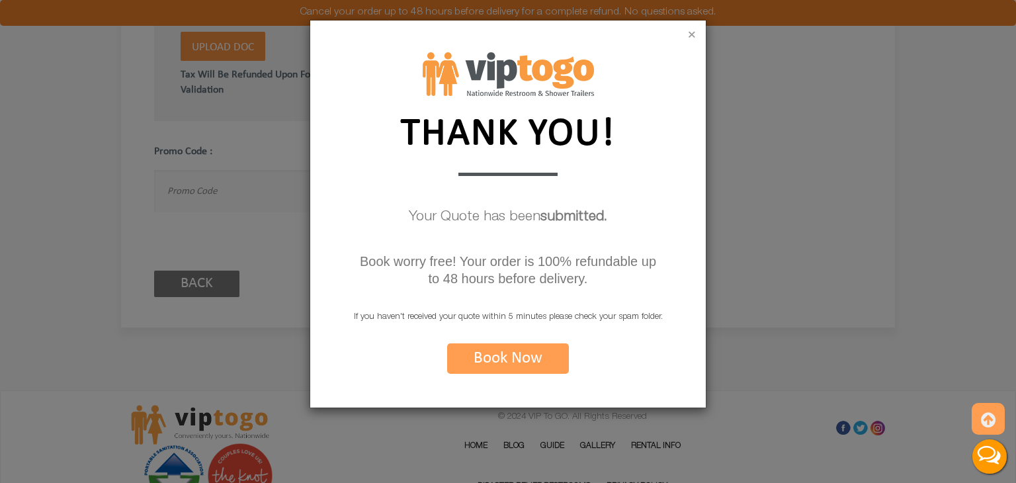
click at [691, 38] on button "×" at bounding box center [692, 35] width 8 height 13
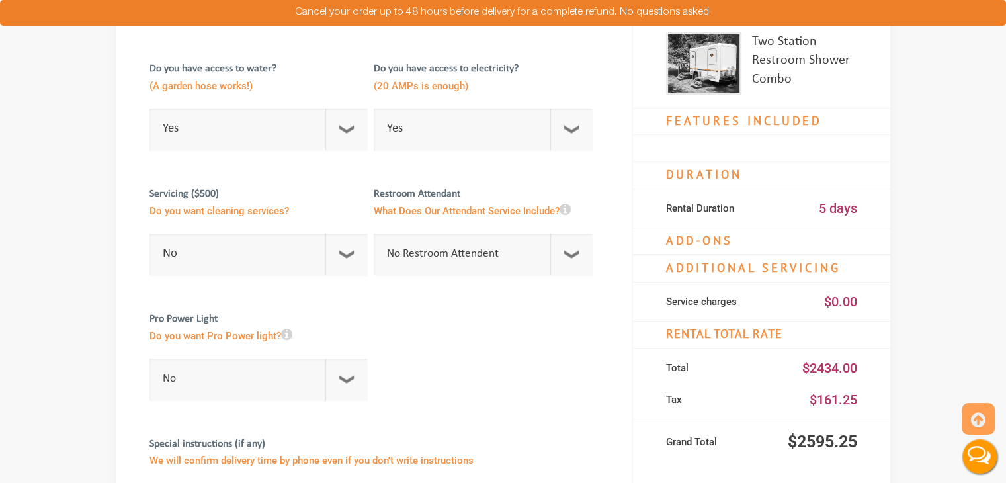
scroll to position [331, 0]
